Goal: Task Accomplishment & Management: Use online tool/utility

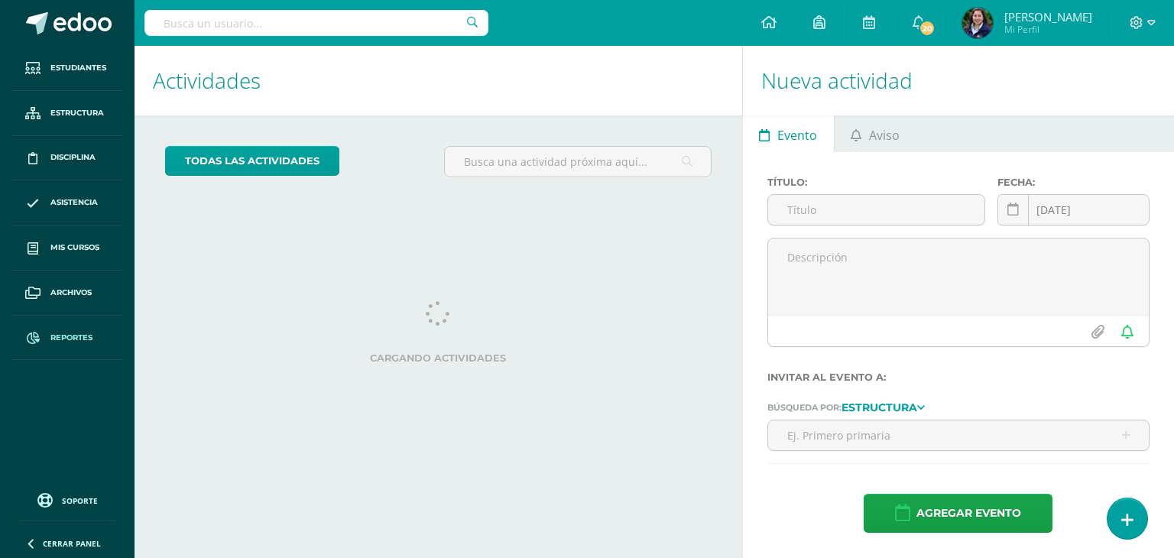
click at [49, 333] on link "Reportes" at bounding box center [67, 338] width 110 height 45
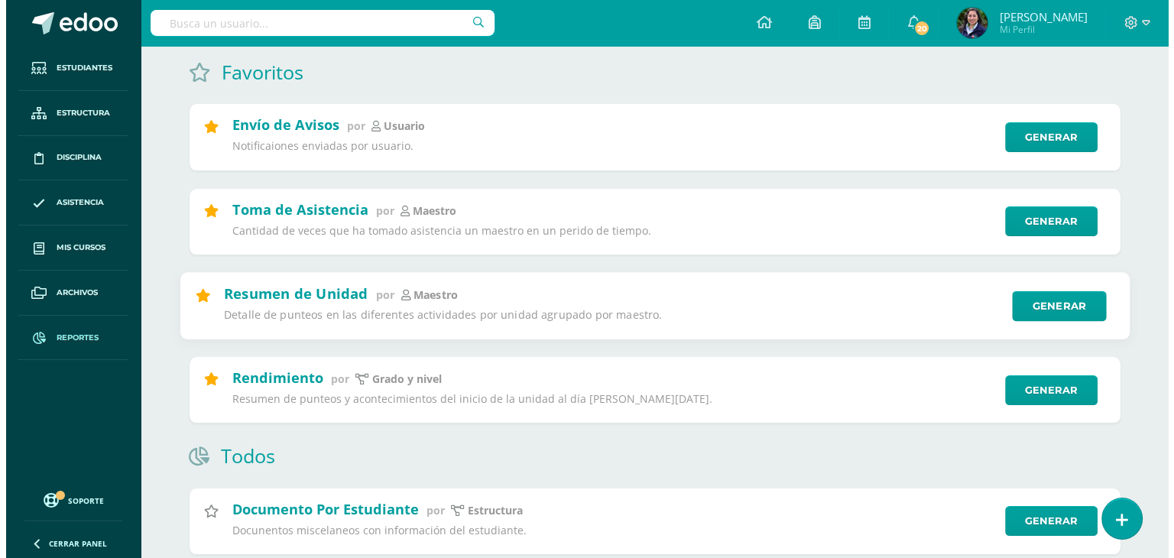
scroll to position [150, 0]
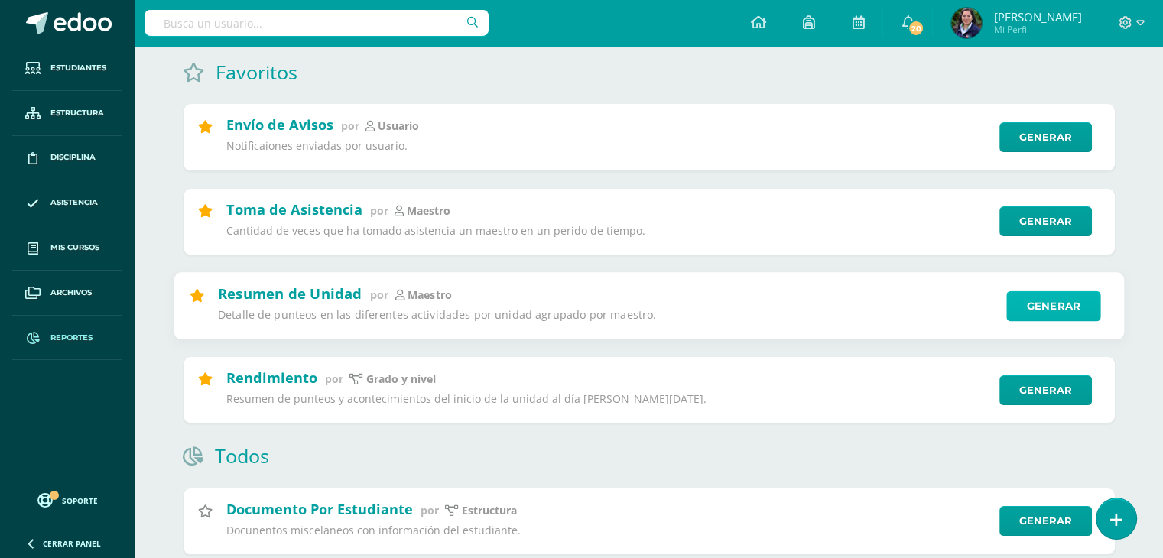
click at [1044, 311] on link "Generar" at bounding box center [1053, 305] width 94 height 31
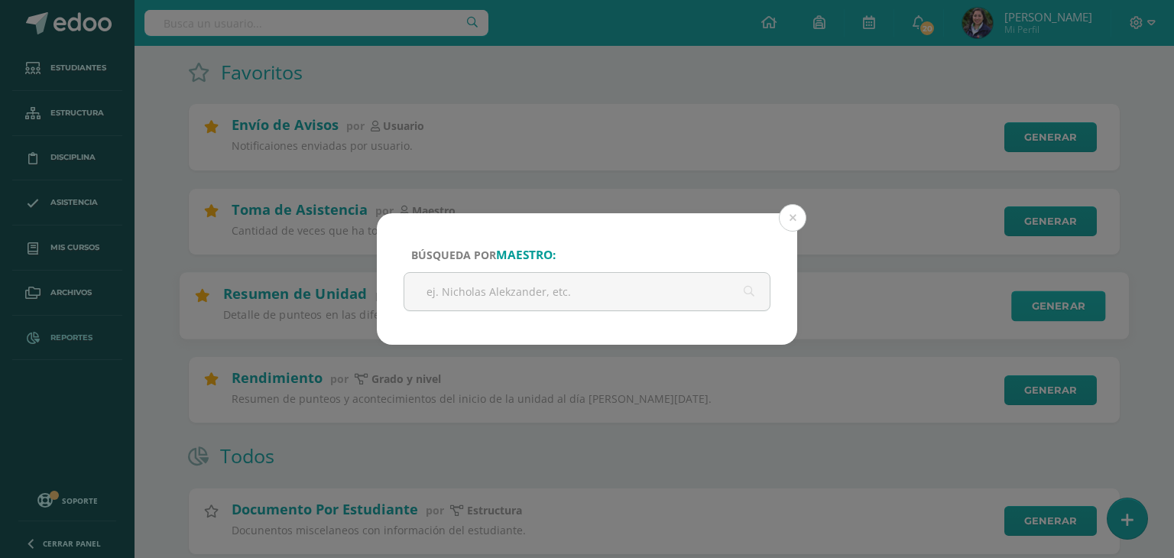
click at [1044, 311] on div "Búsqueda por maestro: Cancelar Generar Descargar como HTML Descargar como PDF D…" at bounding box center [587, 279] width 1162 height 132
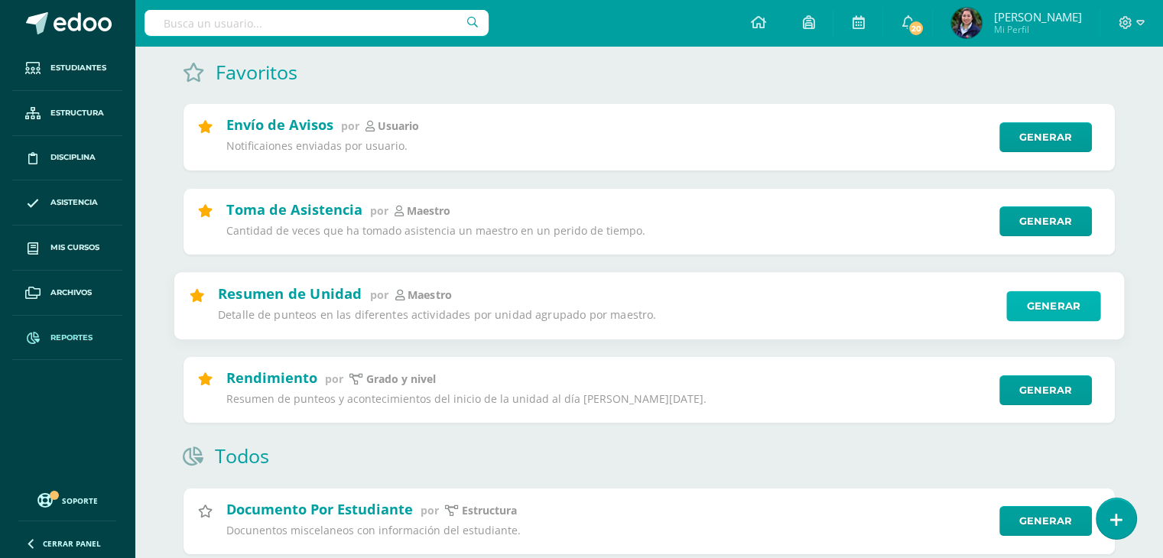
click at [1055, 318] on link "Generar" at bounding box center [1053, 305] width 94 height 31
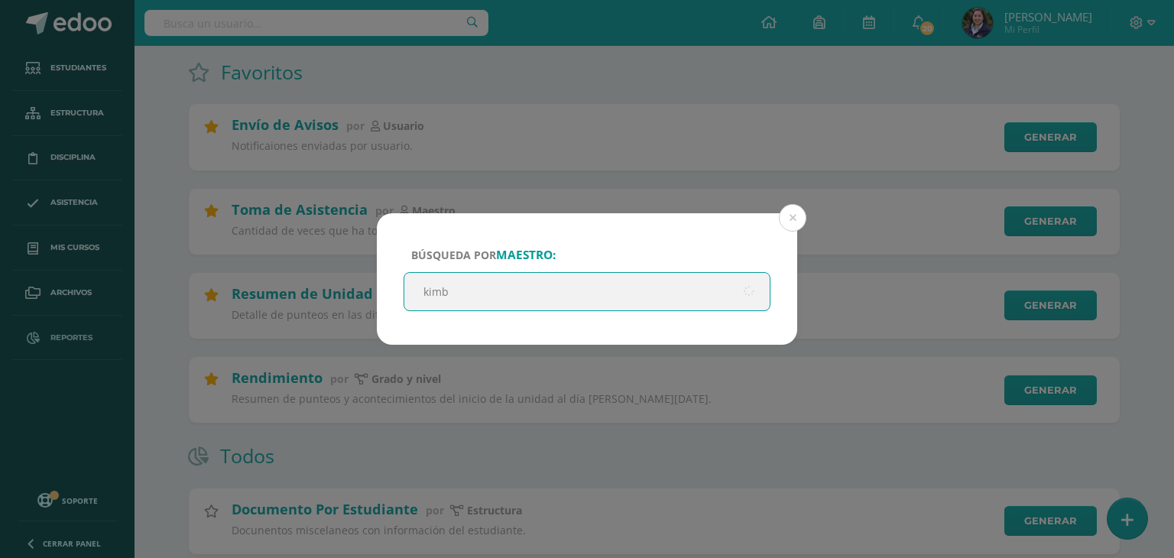
type input "kimbe"
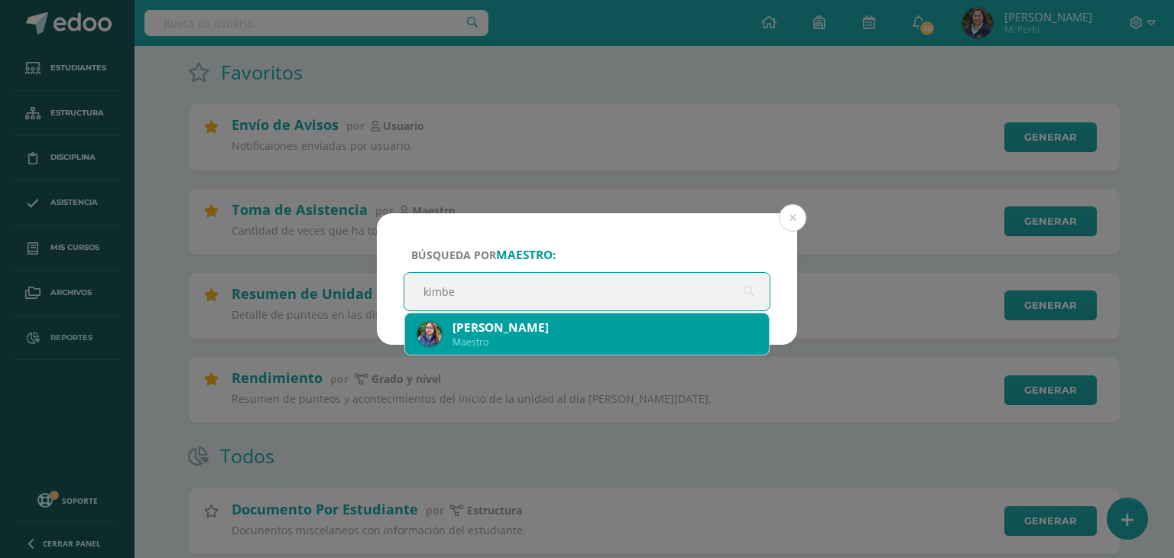
click at [619, 330] on div "Kimberly Azucena Ramirez del Aguila" at bounding box center [605, 328] width 304 height 16
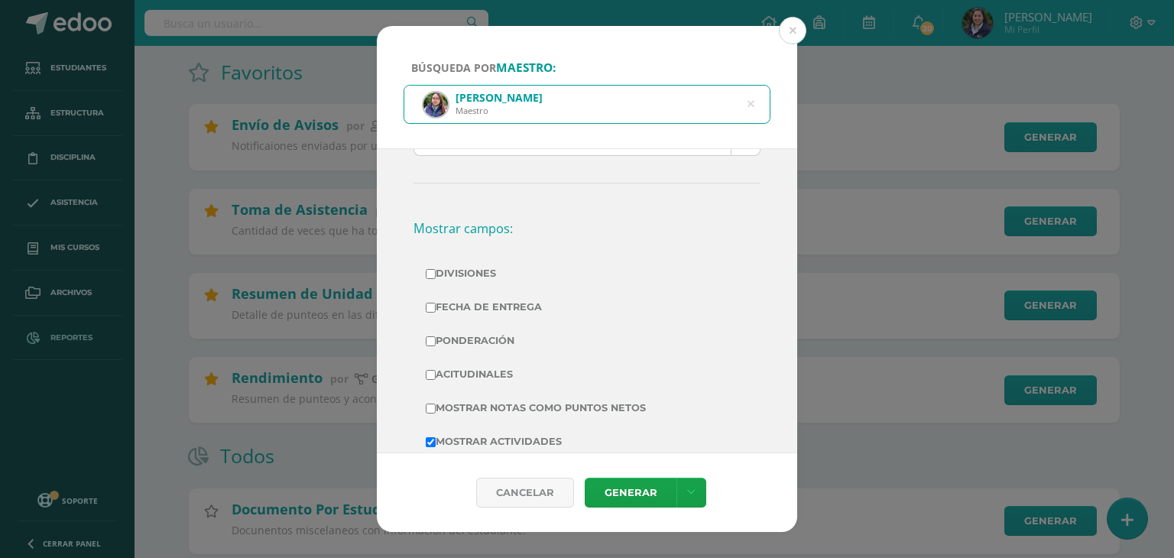
scroll to position [242, 0]
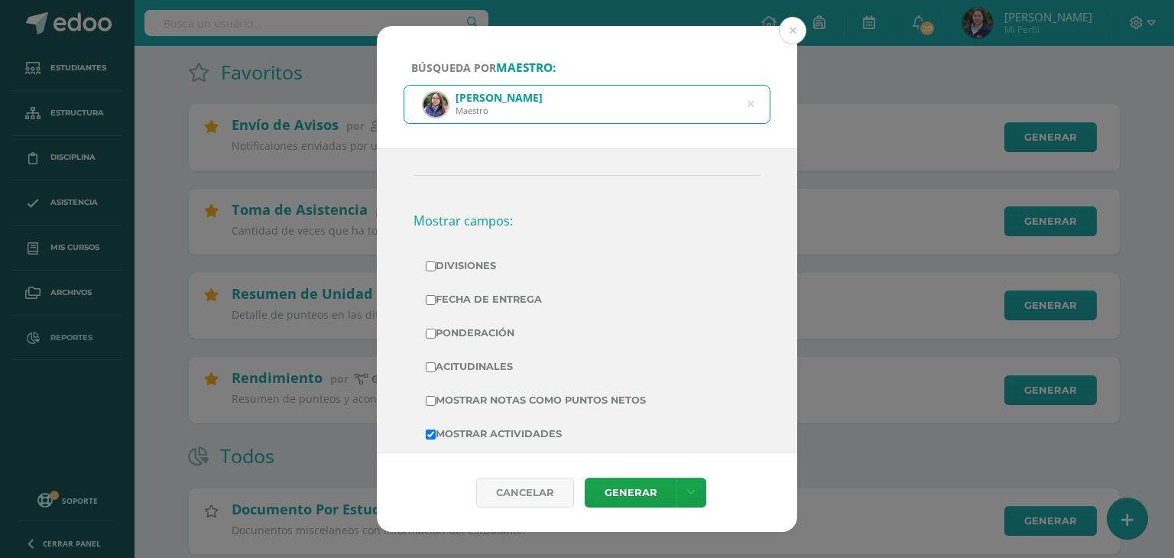
click at [481, 256] on label "Divisiones" at bounding box center [587, 265] width 323 height 21
click at [436, 261] on input "Divisiones" at bounding box center [431, 266] width 10 height 10
checkbox input "true"
click at [495, 294] on label "Fecha de Entrega" at bounding box center [587, 299] width 323 height 21
click at [436, 295] on input "Fecha de Entrega" at bounding box center [431, 300] width 10 height 10
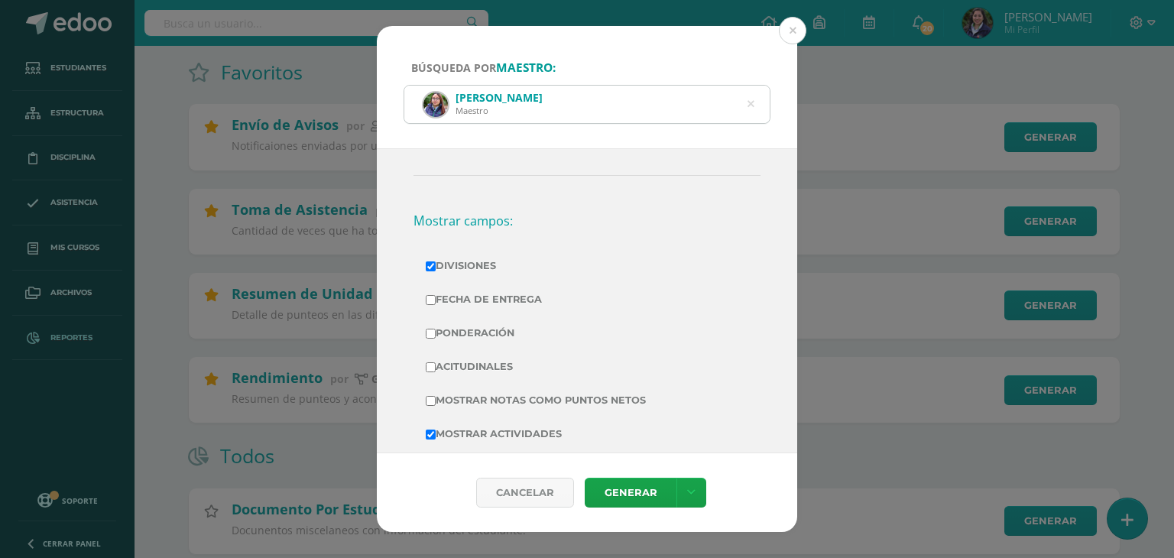
checkbox input "true"
click at [495, 323] on label "Ponderación" at bounding box center [587, 333] width 323 height 21
click at [436, 329] on input "Ponderación" at bounding box center [431, 334] width 10 height 10
checkbox input "true"
click at [494, 356] on label "Acitudinales" at bounding box center [587, 366] width 323 height 21
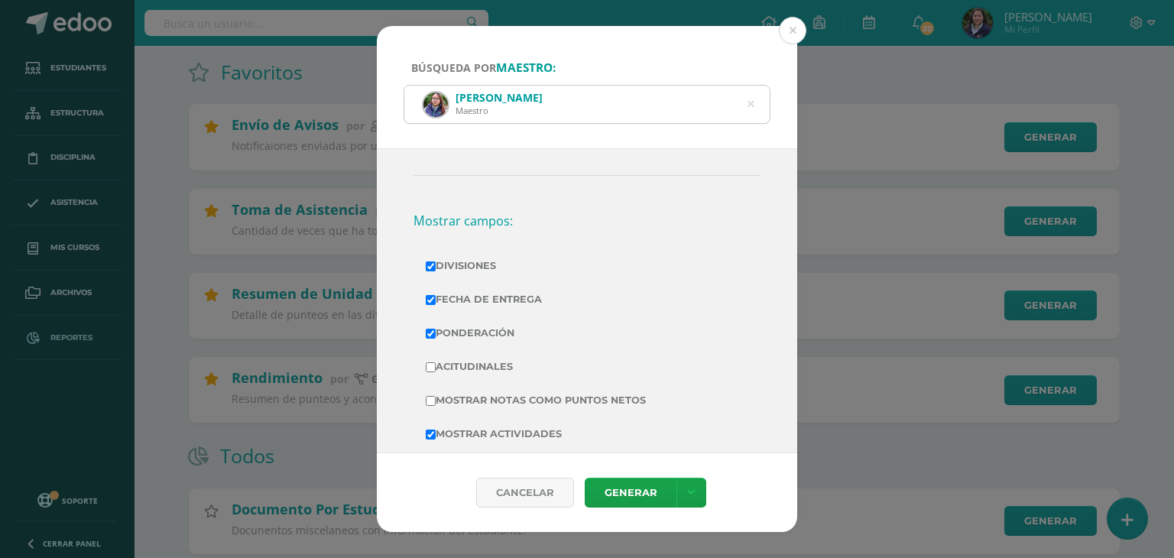
click at [436, 362] on input "Acitudinales" at bounding box center [431, 367] width 10 height 10
checkbox input "true"
click at [637, 498] on link "Generar" at bounding box center [631, 493] width 92 height 30
